Goal: Contribute content: Contribute content

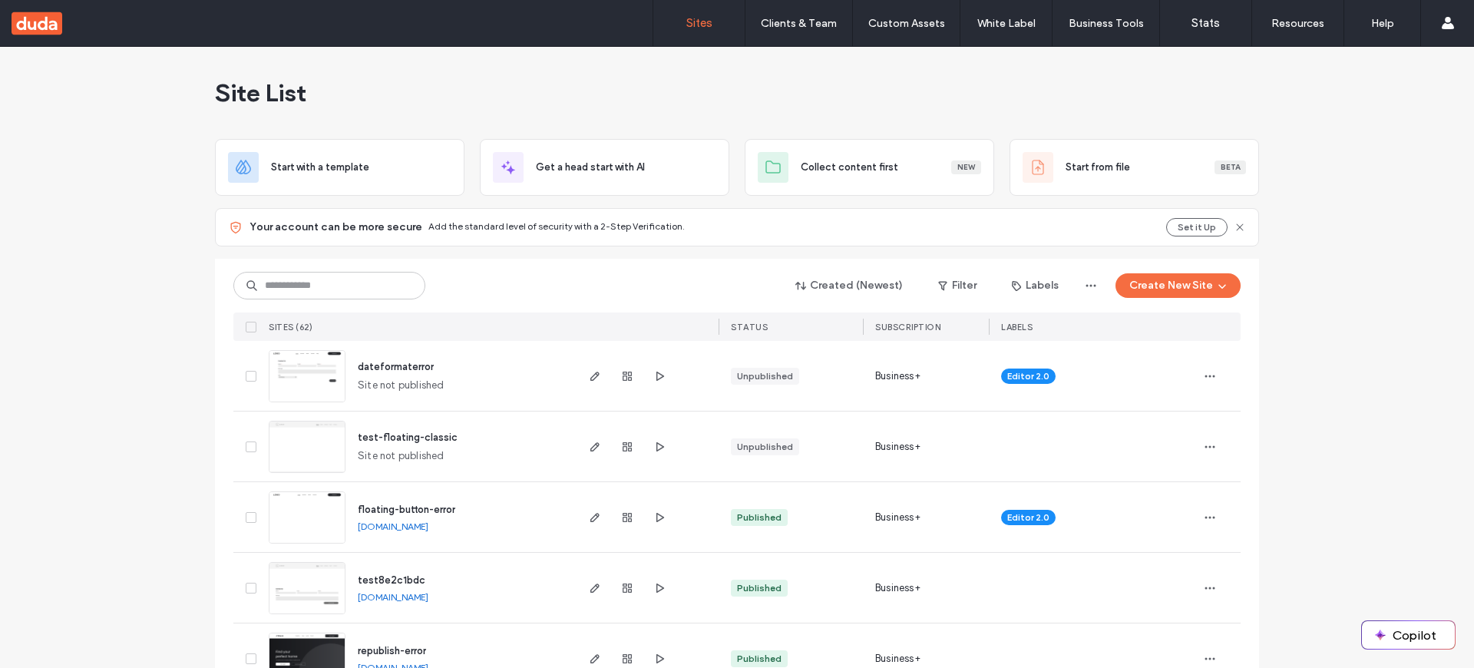
click at [306, 378] on img at bounding box center [306, 403] width 75 height 104
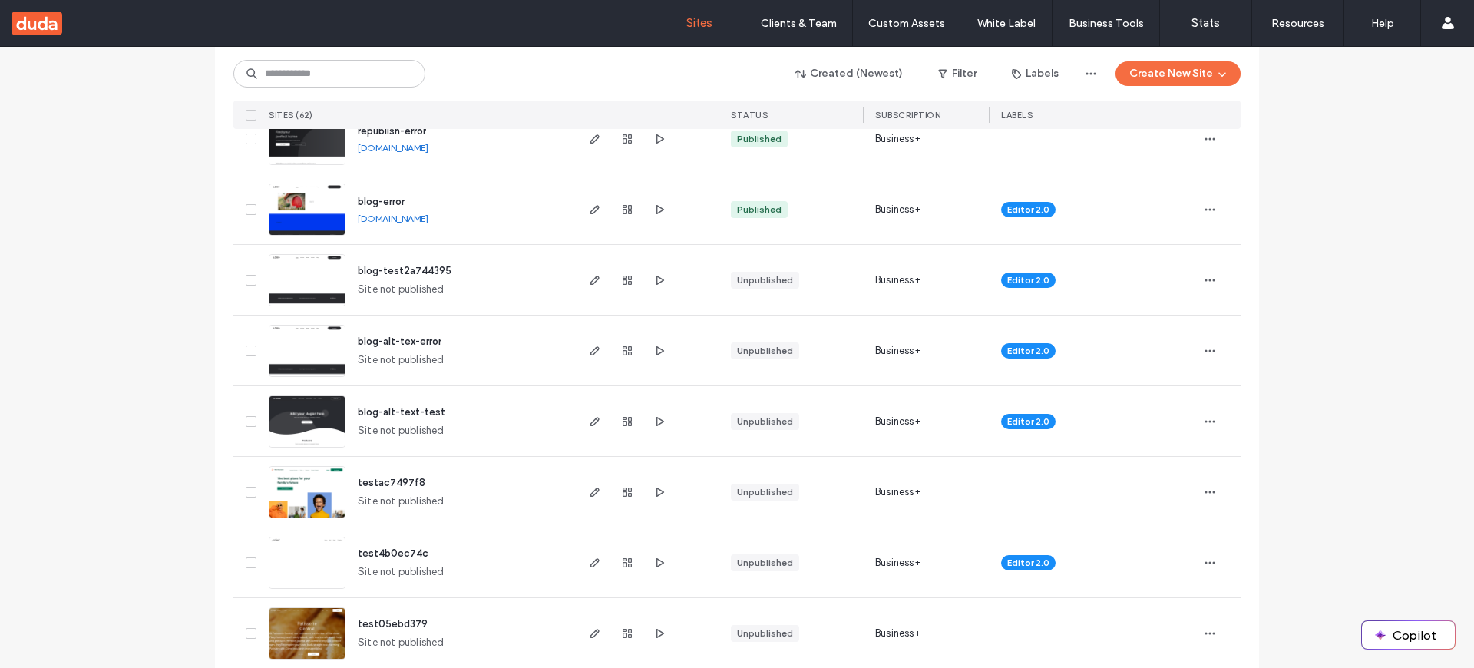
scroll to position [528, 0]
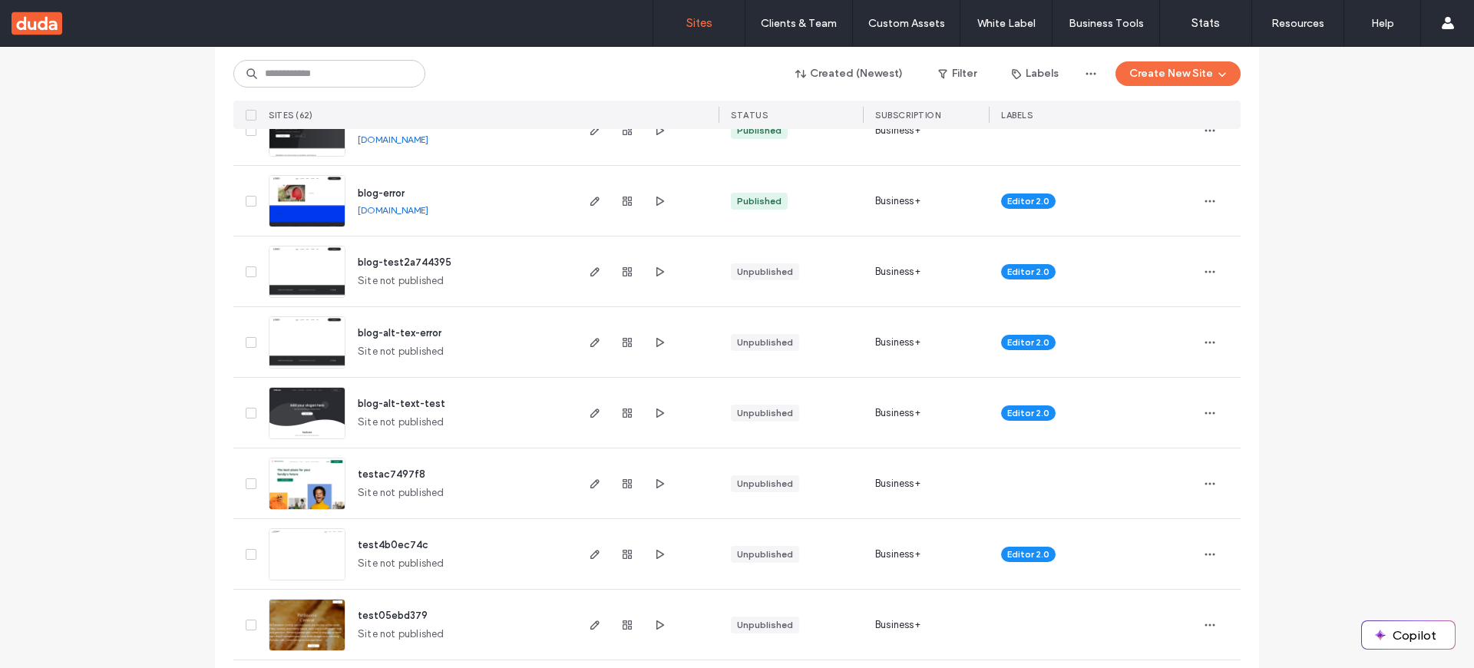
click at [317, 344] on img at bounding box center [306, 369] width 75 height 104
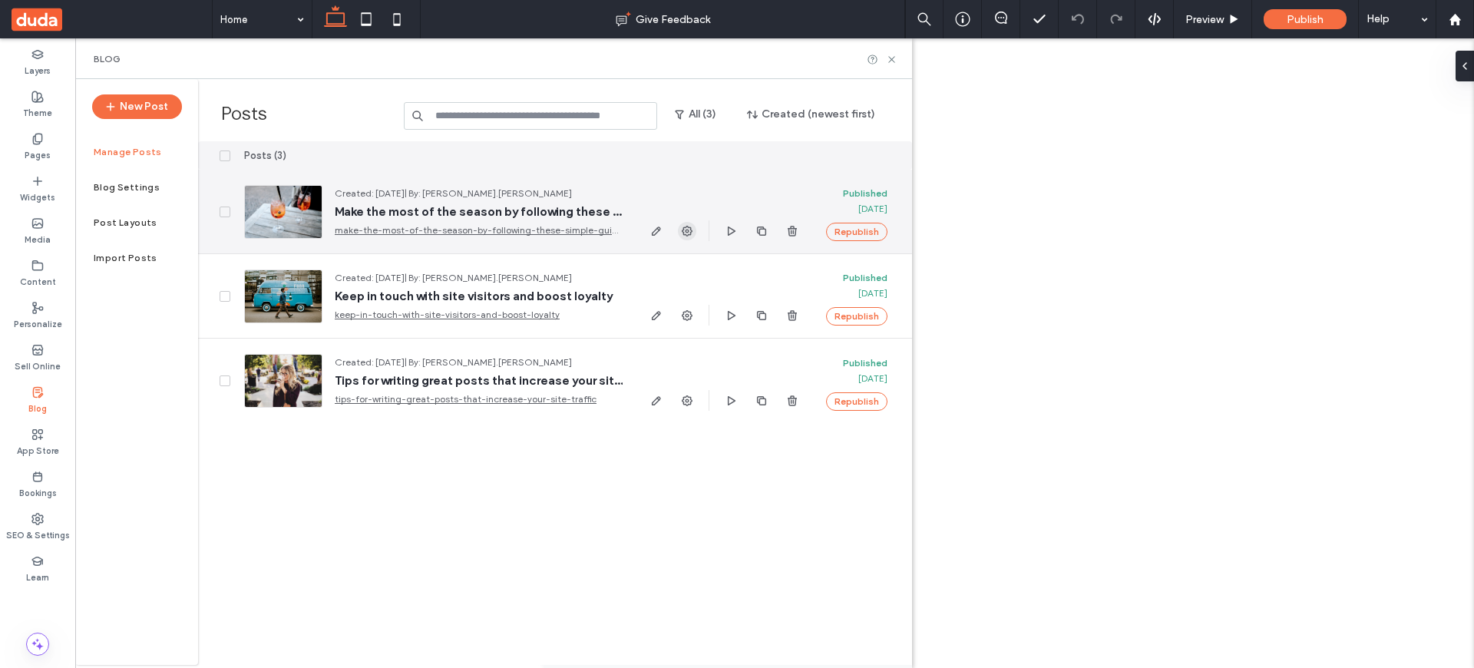
click at [685, 233] on icon "button" at bounding box center [687, 231] width 12 height 12
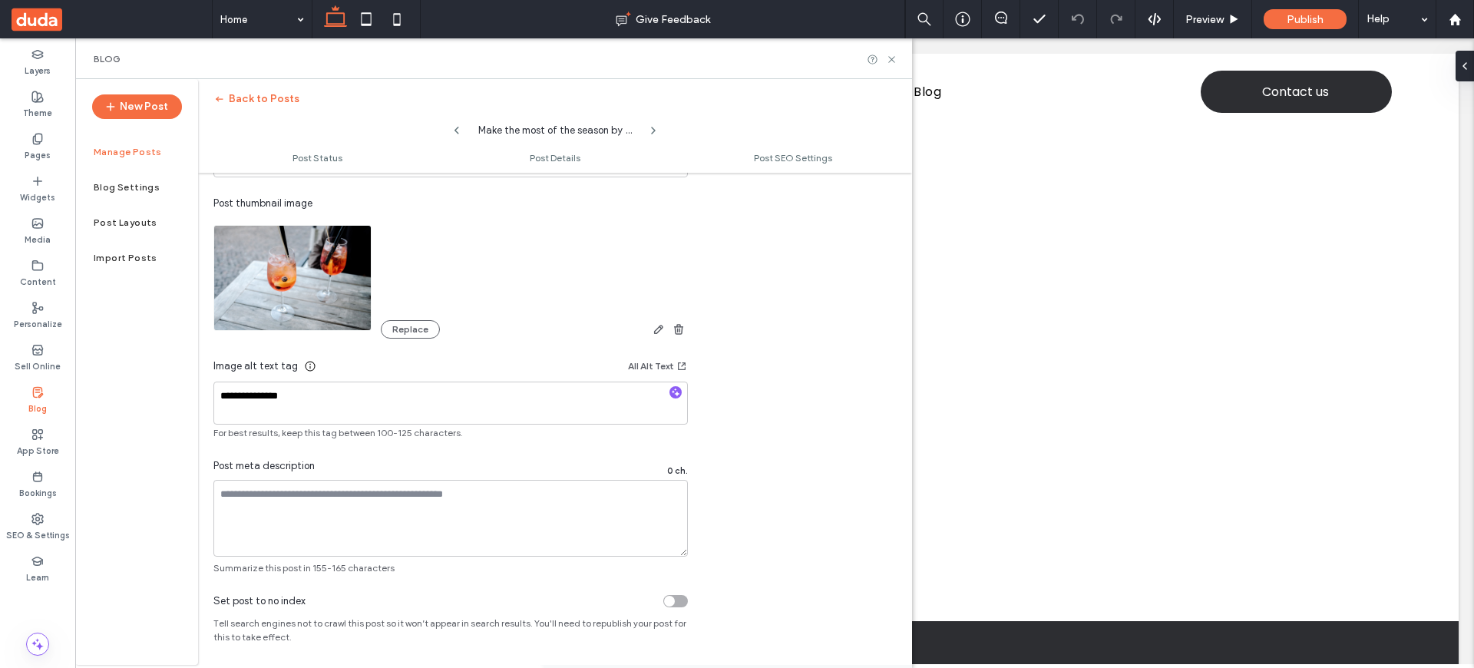
scroll to position [1018, 0]
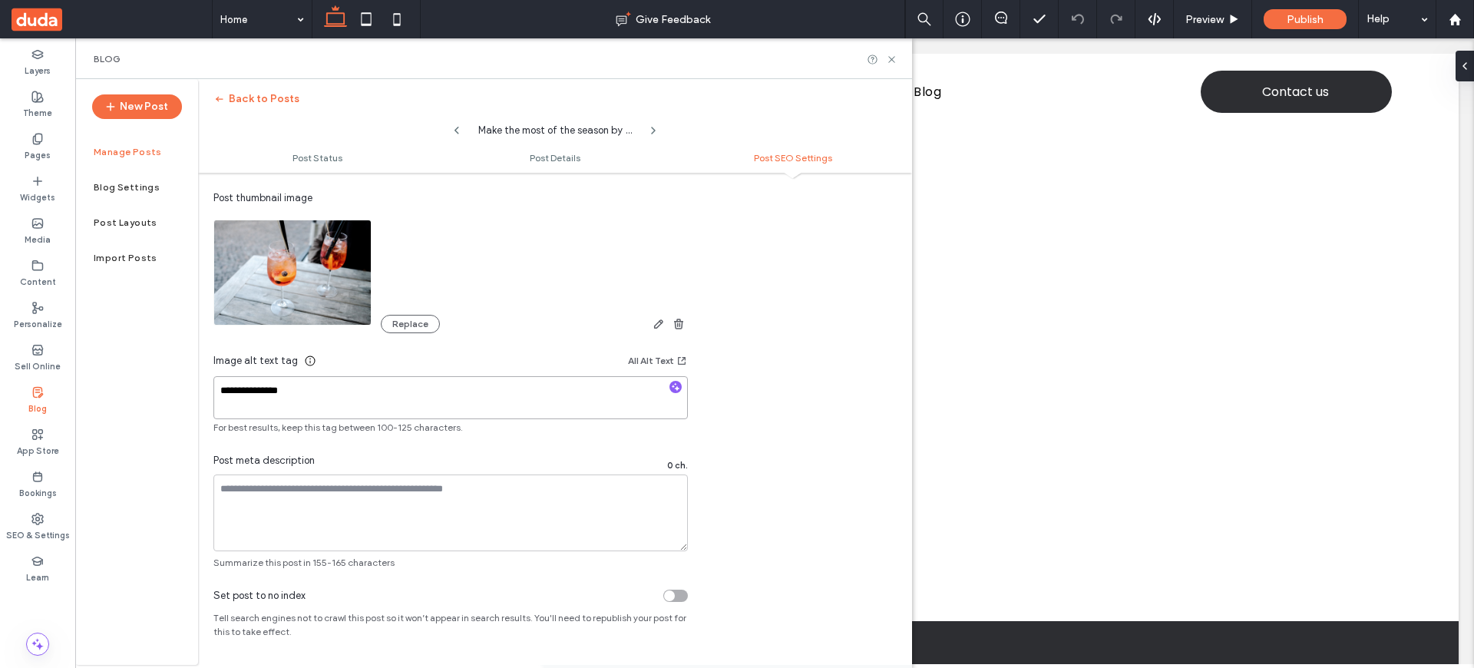
click at [273, 398] on textarea "**********" at bounding box center [450, 397] width 474 height 43
type textarea "*"
type textarea "**********"
click at [342, 400] on textarea "**********" at bounding box center [450, 397] width 474 height 43
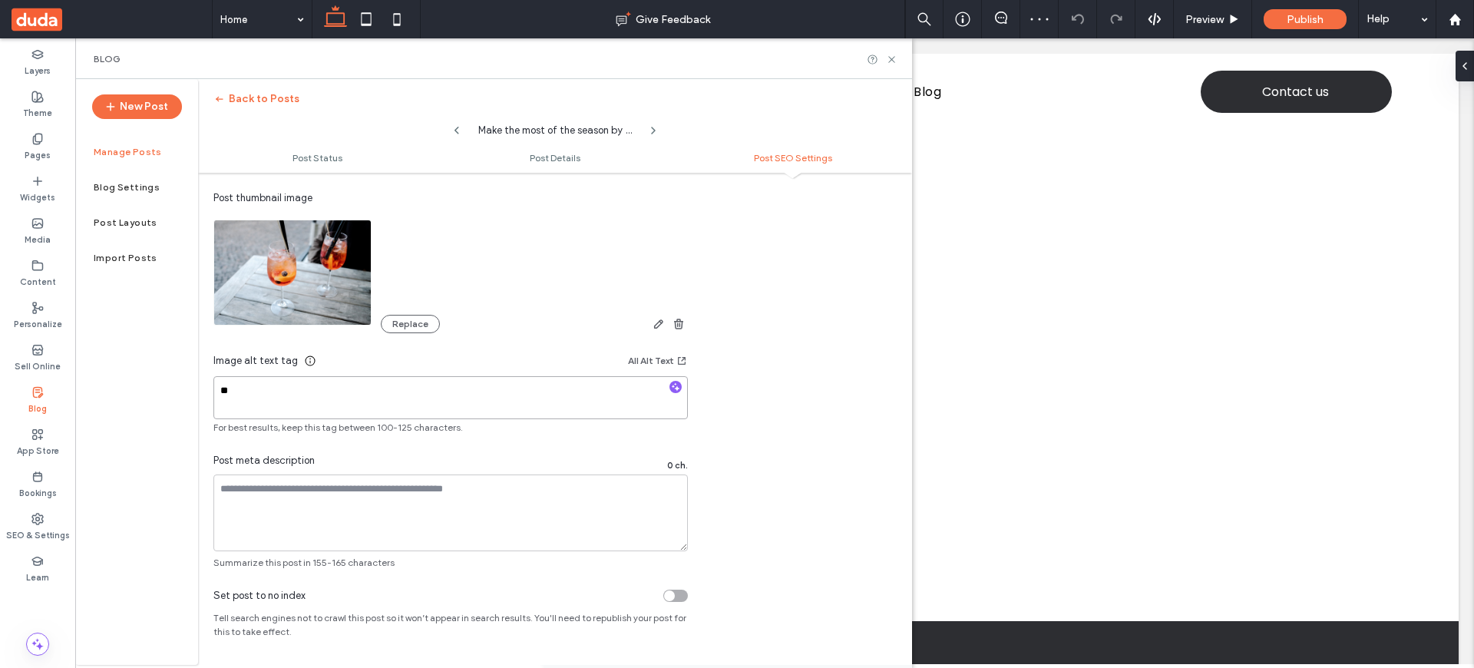
type textarea "*"
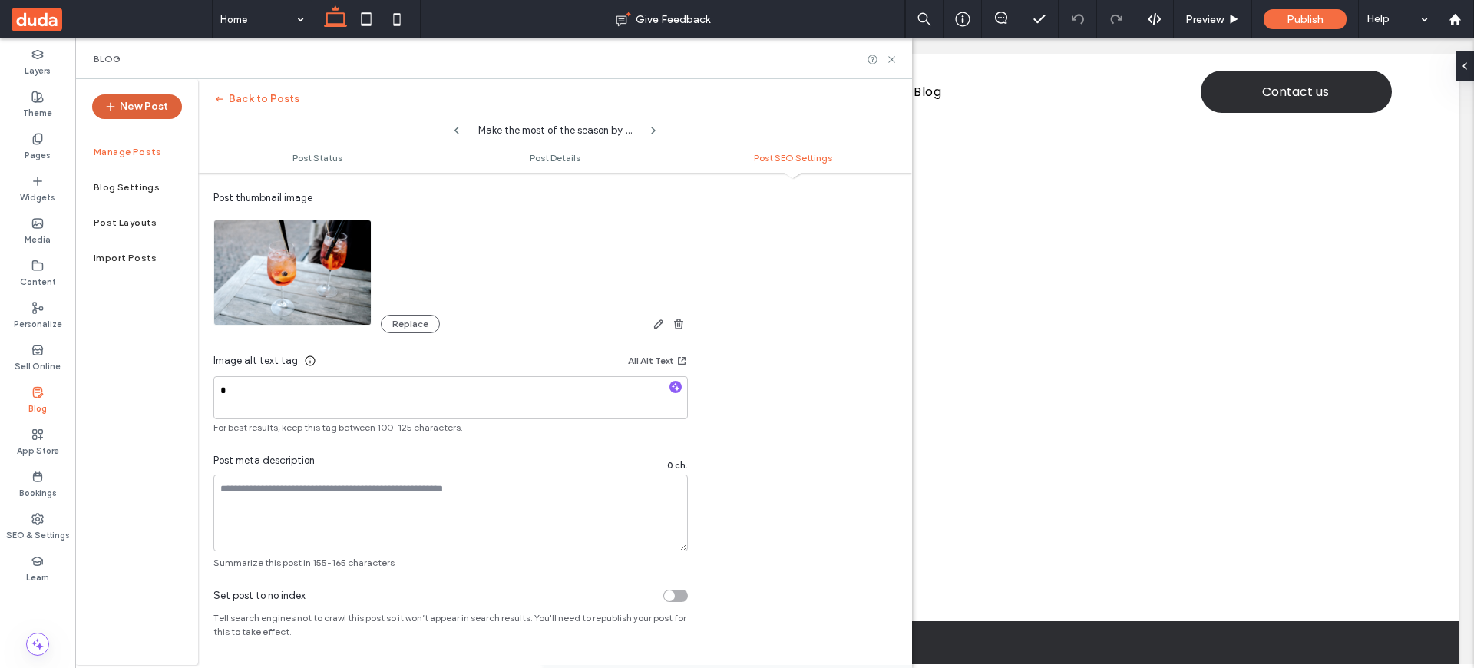
click at [156, 112] on button "New Post" at bounding box center [137, 106] width 90 height 25
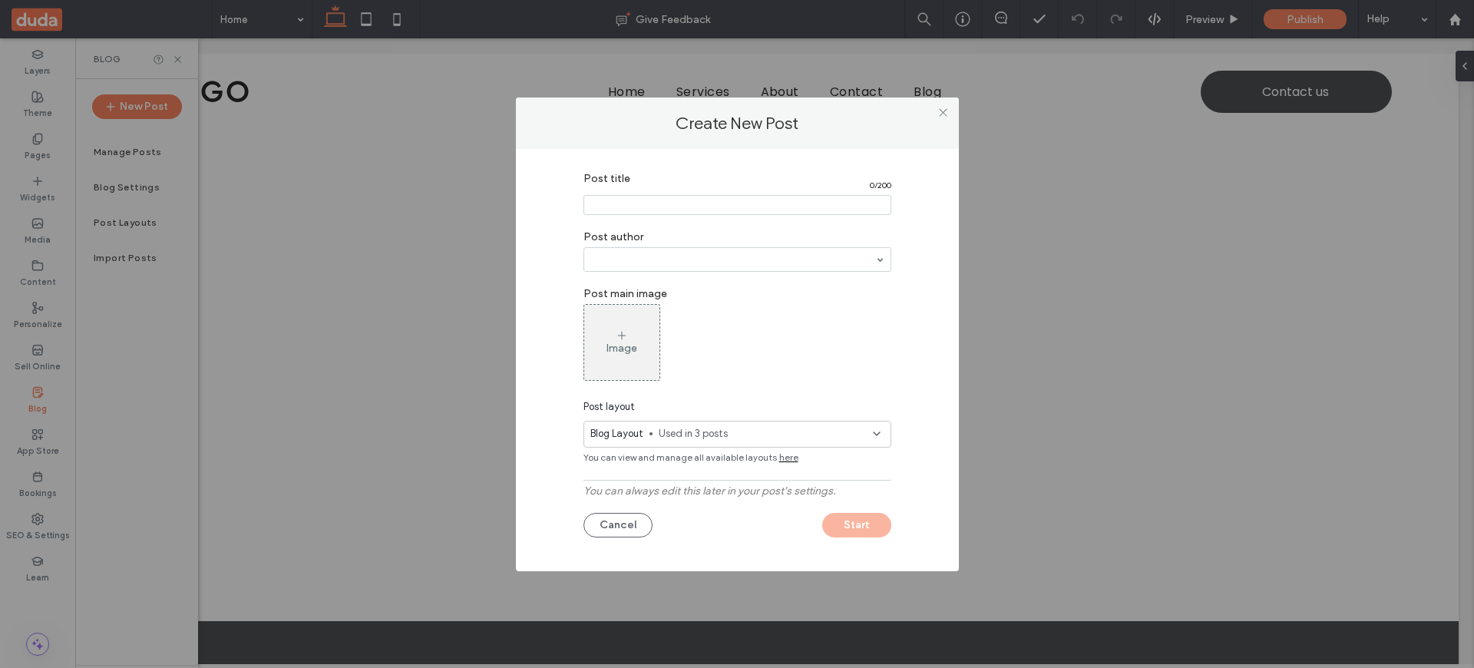
click at [650, 216] on section "Post title 0 / 200" at bounding box center [737, 193] width 308 height 58
click at [645, 203] on input "Post title" at bounding box center [737, 205] width 308 height 20
type input "****"
click at [784, 333] on div "Image" at bounding box center [737, 342] width 308 height 77
click at [857, 514] on button "Start" at bounding box center [856, 525] width 69 height 25
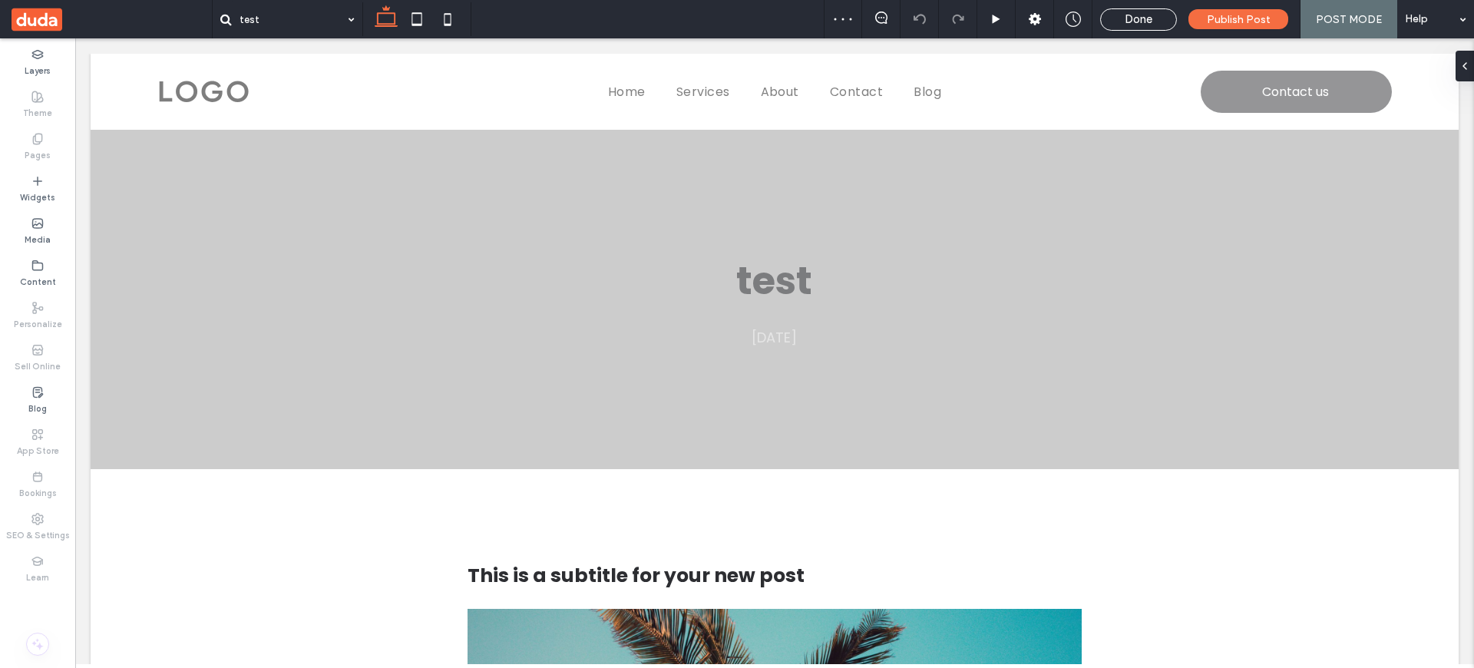
scroll to position [305, 0]
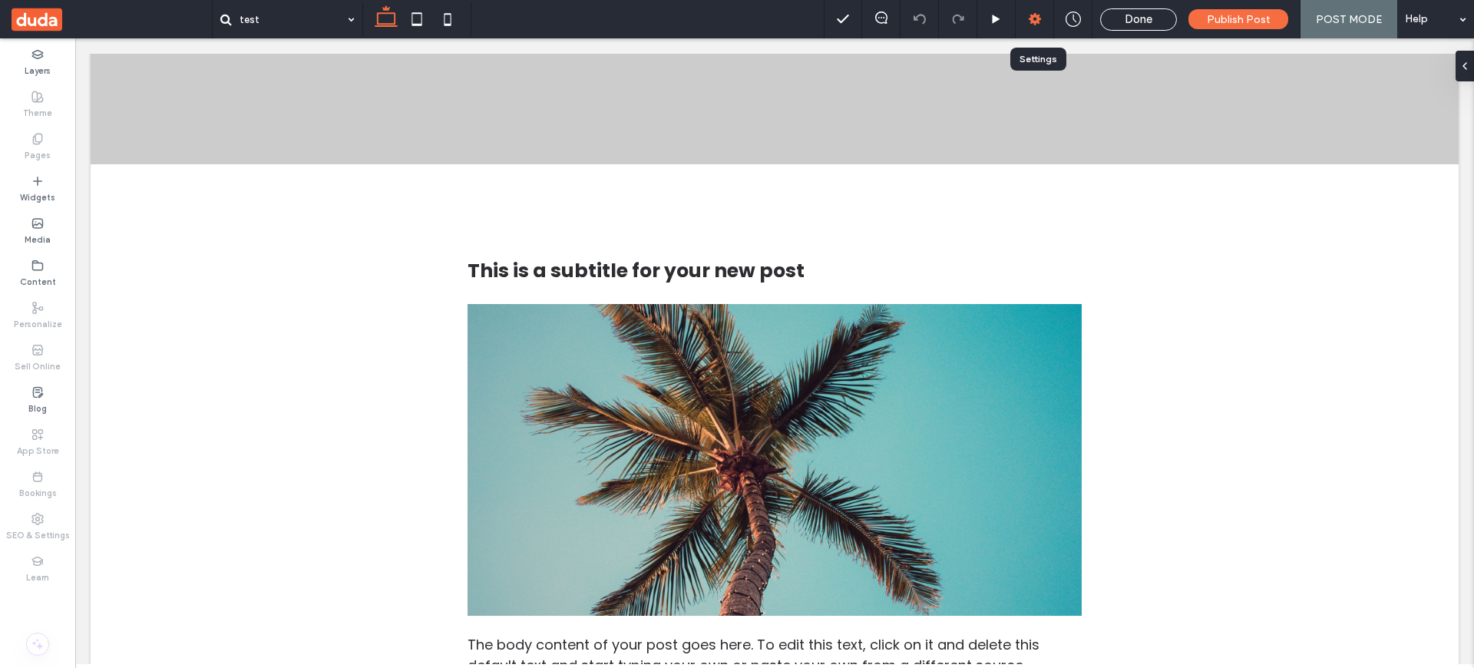
drag, startPoint x: 1032, startPoint y: 14, endPoint x: 798, endPoint y: 67, distance: 240.0
click at [1032, 14] on icon at bounding box center [1034, 19] width 15 height 15
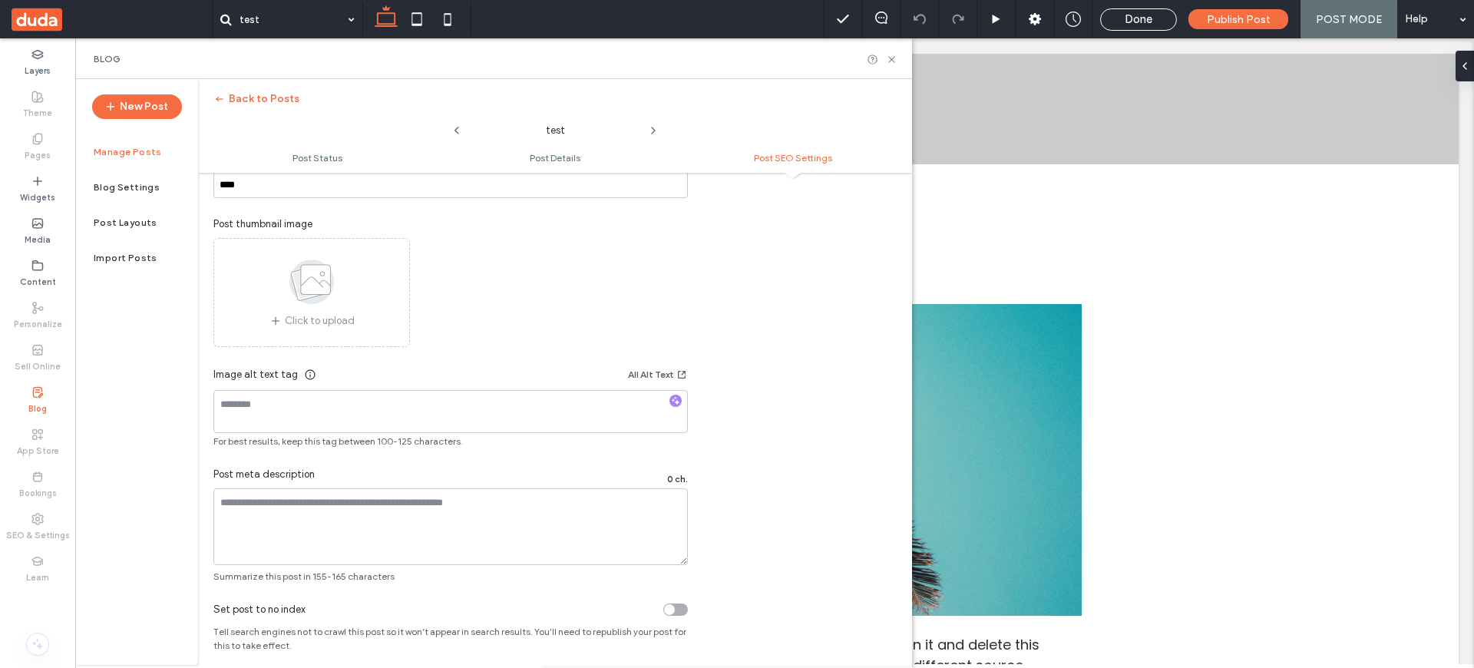
scroll to position [901, 0]
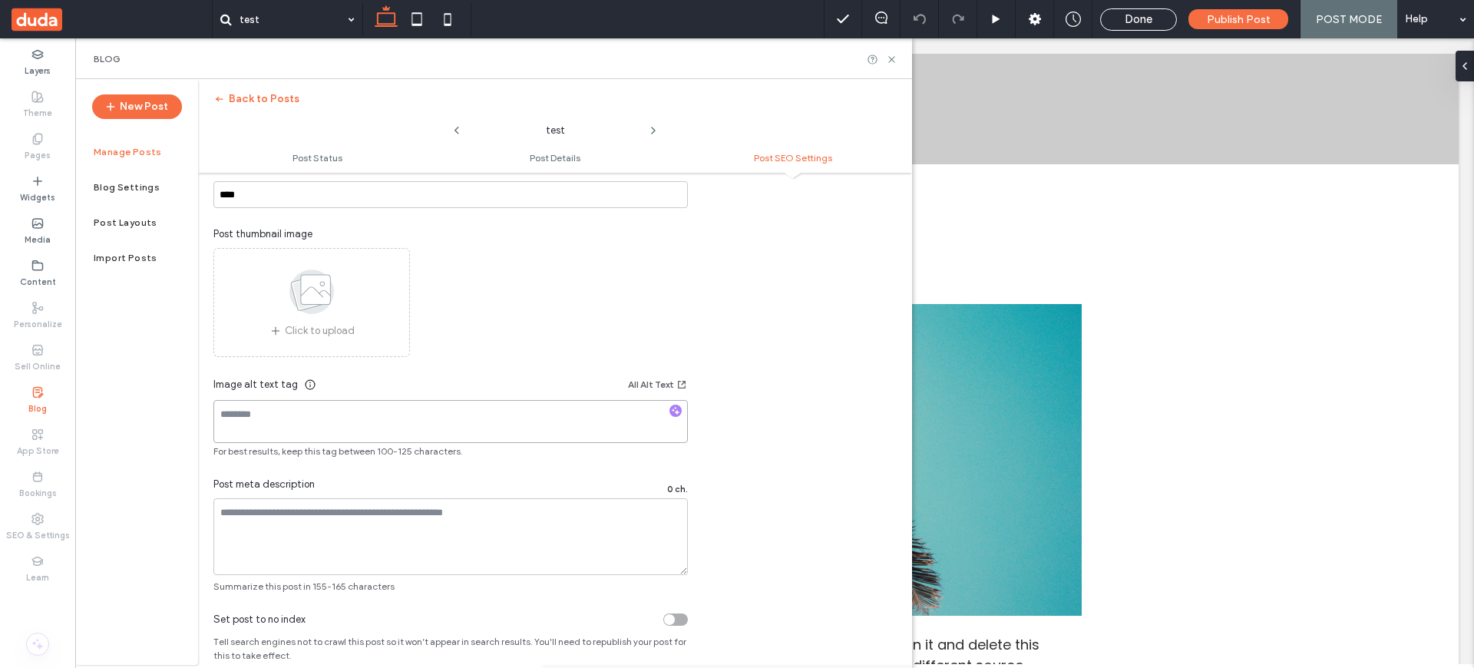
click at [266, 402] on textarea at bounding box center [450, 421] width 474 height 43
type textarea "*"
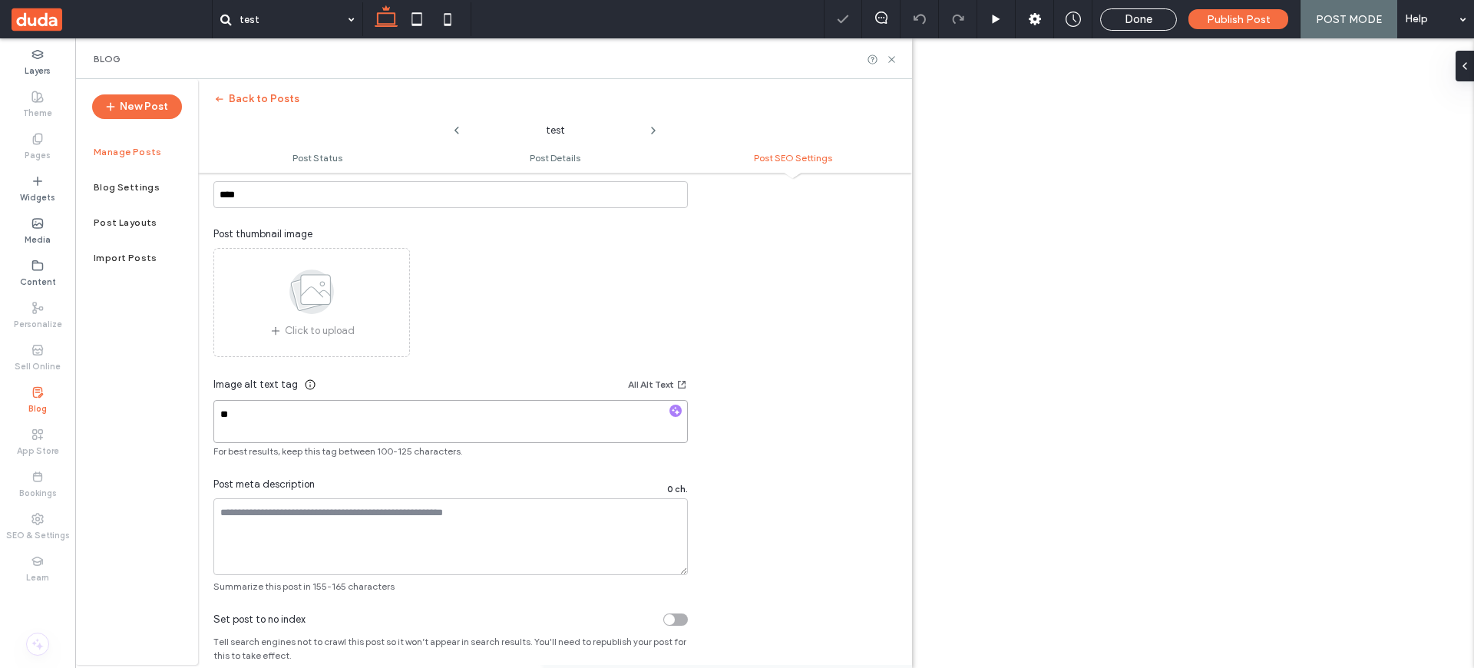
type textarea "*"
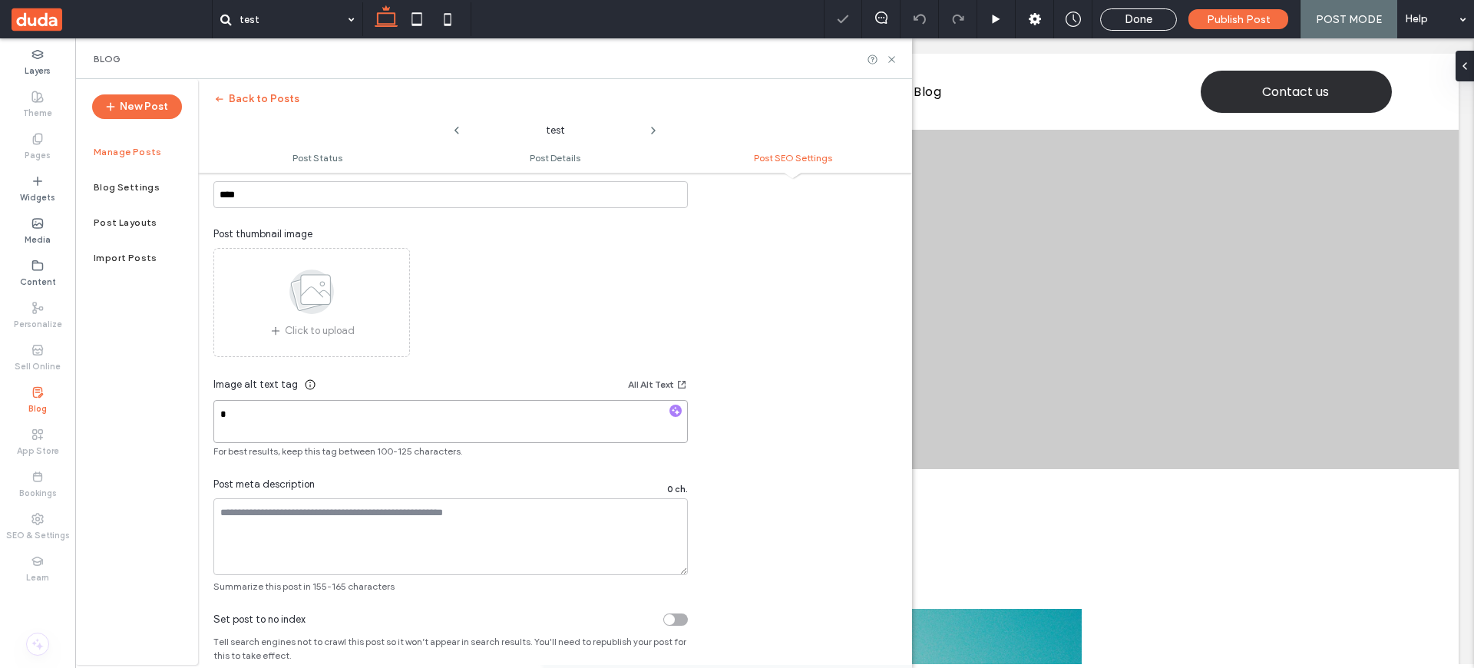
scroll to position [0, 0]
type textarea "*"
